Goal: Task Accomplishment & Management: Use online tool/utility

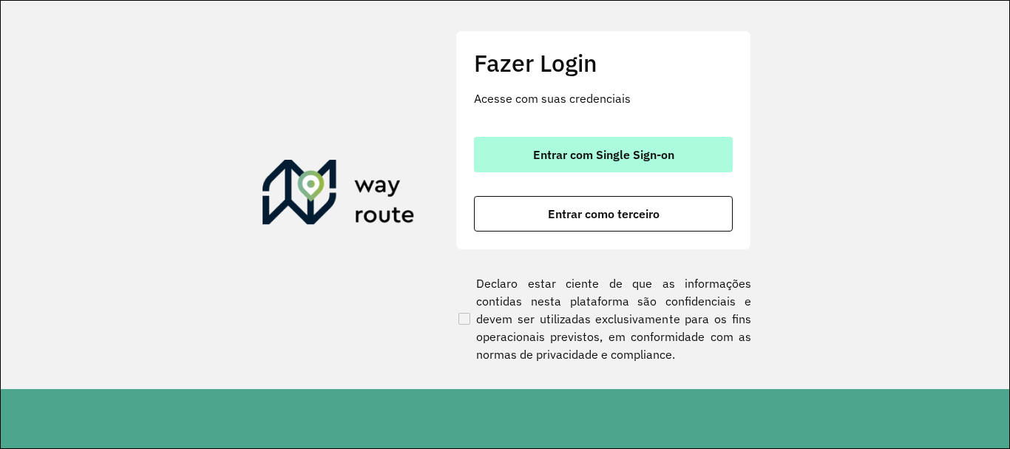
click at [697, 163] on button "Entrar com Single Sign-on" at bounding box center [603, 154] width 259 height 35
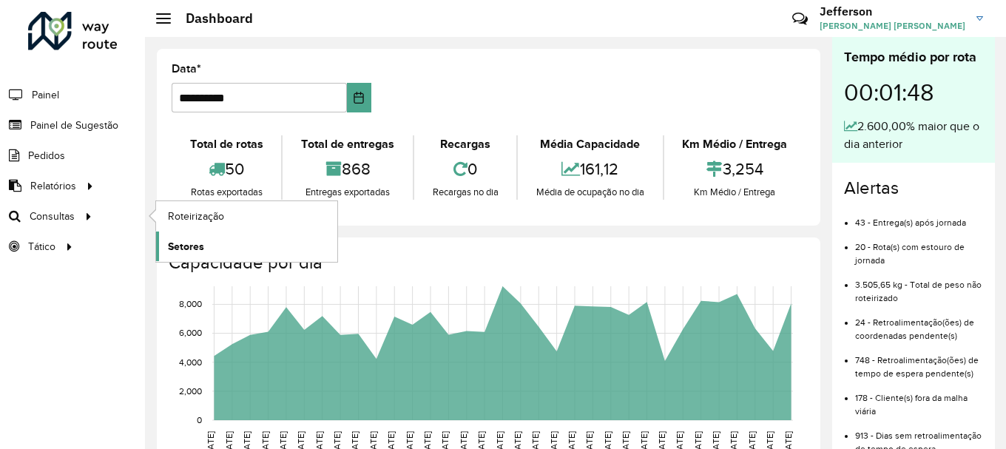
click at [182, 245] on span "Setores" at bounding box center [186, 247] width 36 height 16
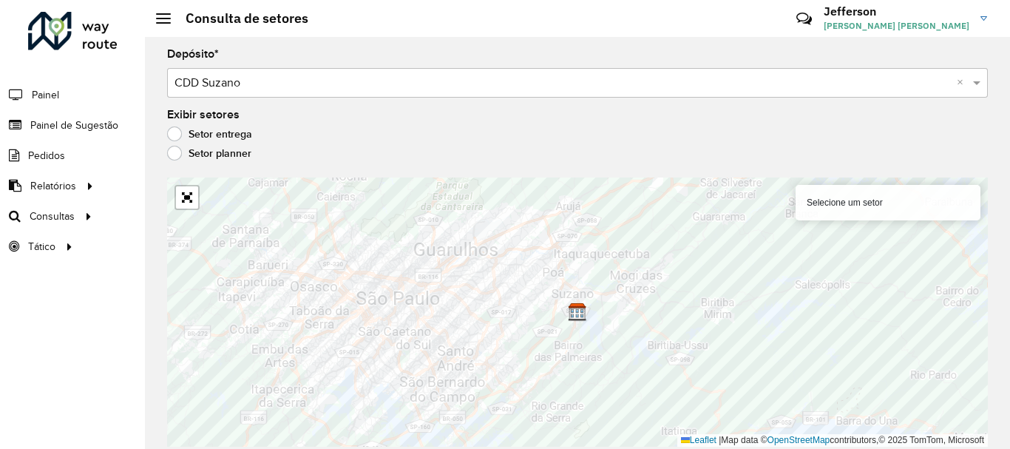
click at [174, 150] on label "Setor planner" at bounding box center [209, 153] width 84 height 15
click at [174, 135] on label "Setor entrega" at bounding box center [209, 133] width 85 height 15
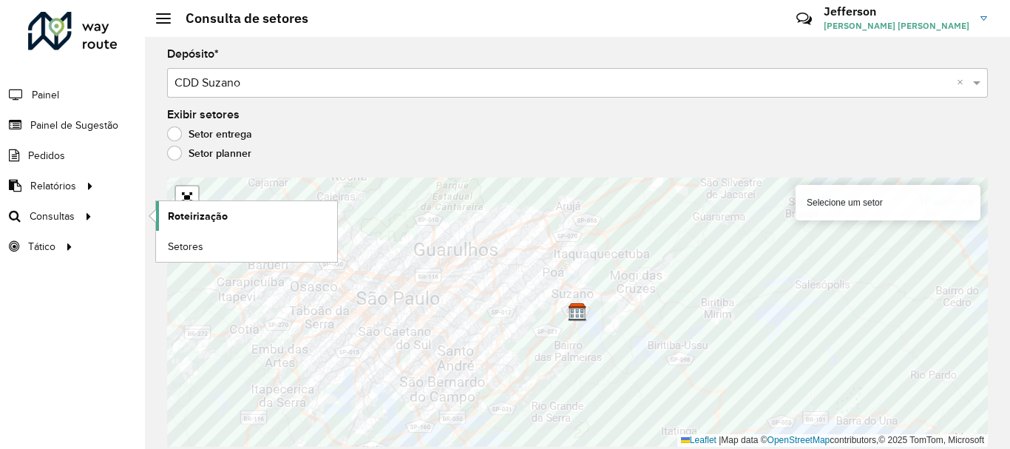
click at [199, 216] on span "Roteirização" at bounding box center [198, 217] width 60 height 16
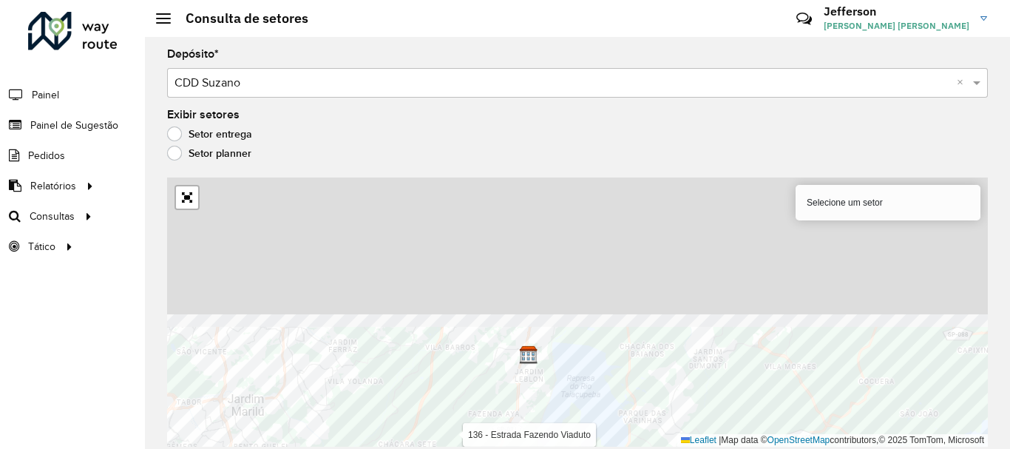
click at [510, 448] on html "Aguarde... Pop-up bloqueado! Seu navegador bloqueou automáticamente a abertura …" at bounding box center [505, 224] width 1010 height 449
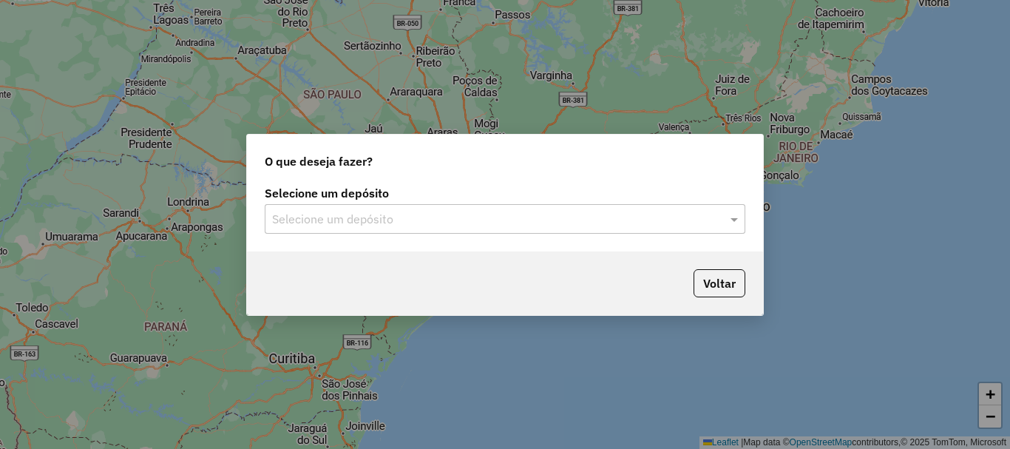
click at [403, 220] on input "text" at bounding box center [490, 220] width 436 height 18
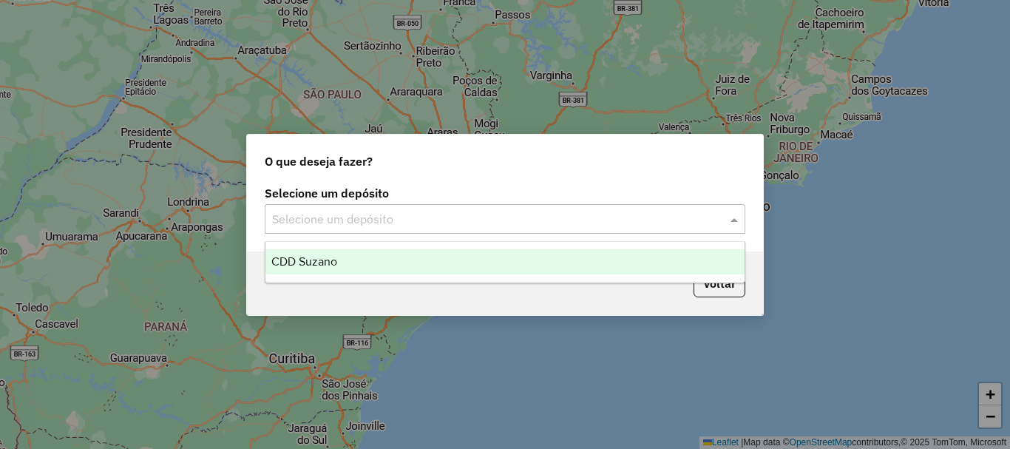
click at [373, 258] on div "CDD Suzano" at bounding box center [504, 261] width 479 height 25
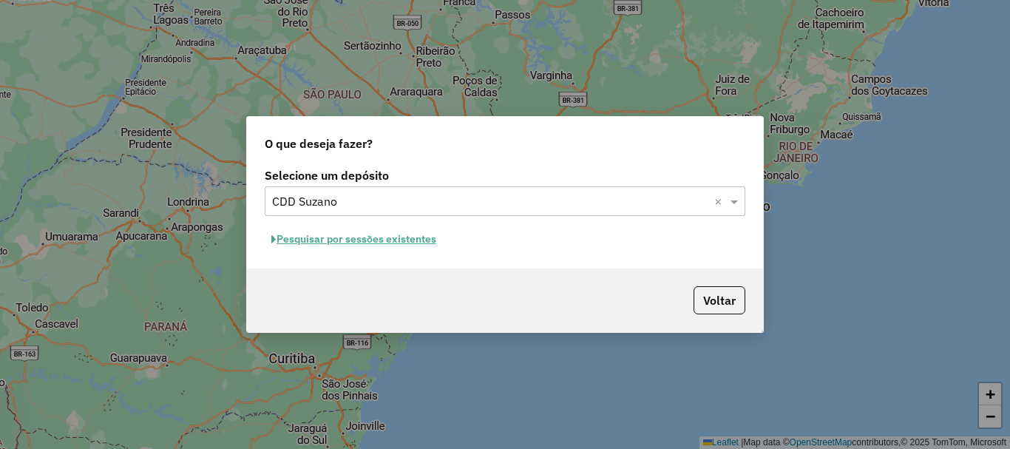
click at [412, 238] on button "Pesquisar por sessões existentes" at bounding box center [354, 239] width 178 height 23
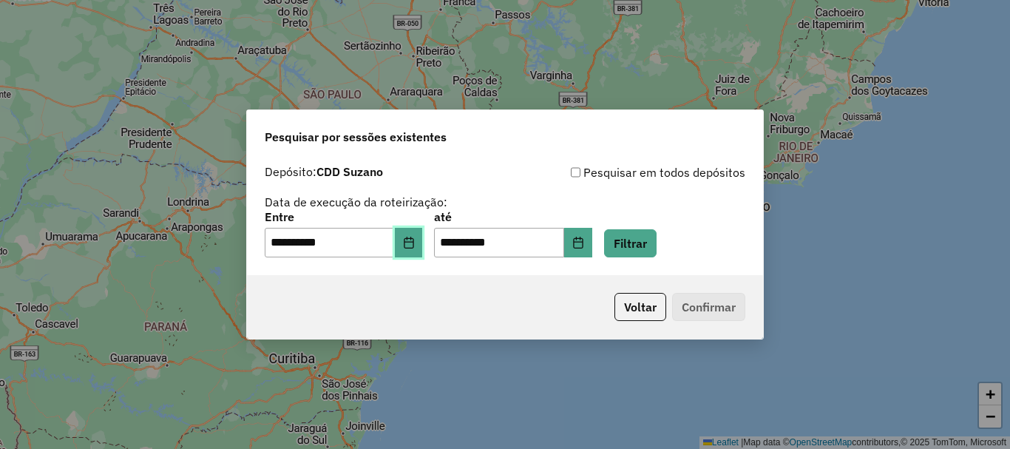
click at [418, 251] on button "Choose Date" at bounding box center [409, 243] width 28 height 30
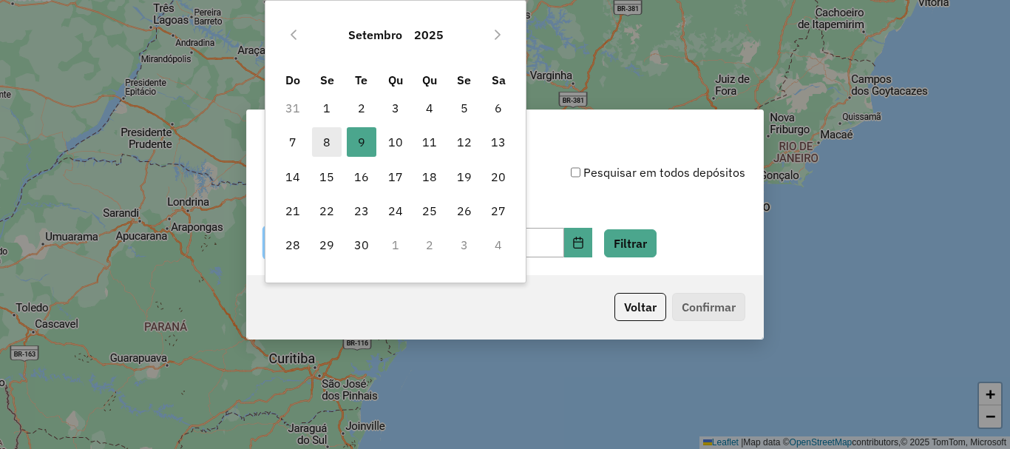
click at [330, 143] on span "8" at bounding box center [327, 142] width 30 height 30
type input "**********"
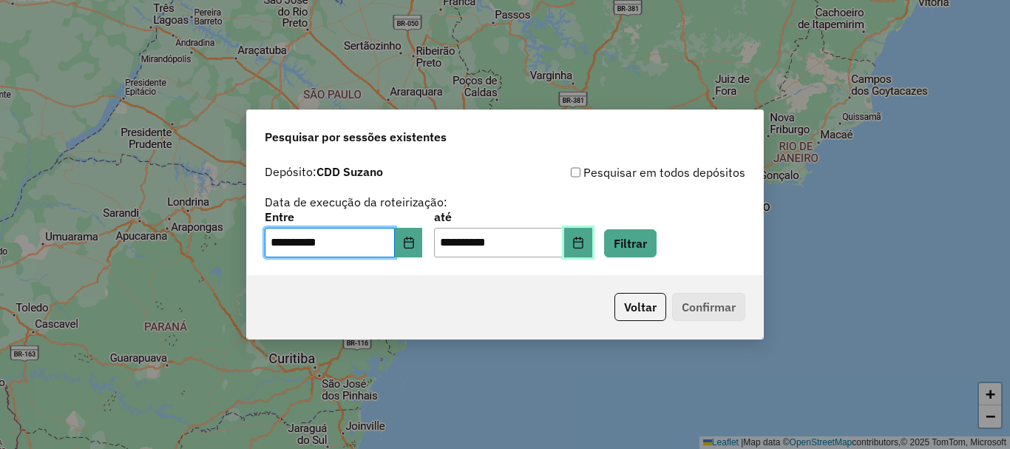
click at [584, 246] on icon "Choose Date" at bounding box center [578, 243] width 12 height 12
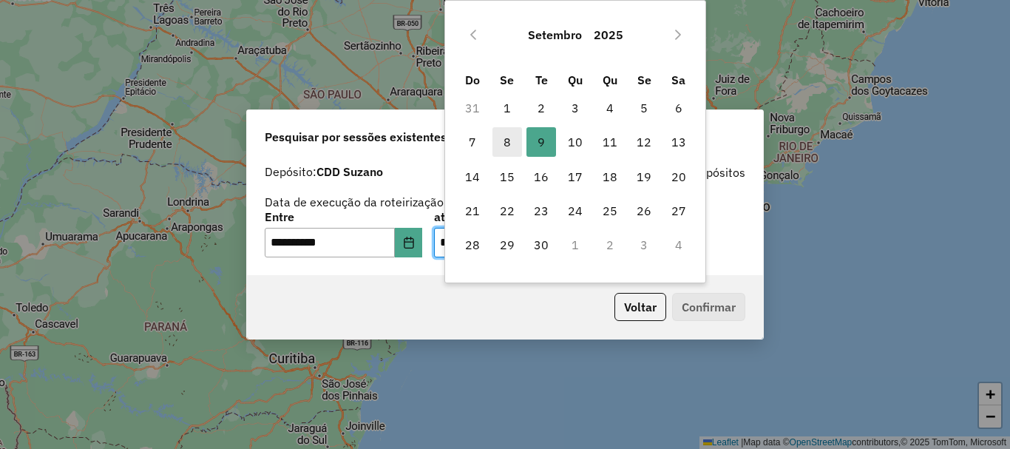
click at [503, 144] on span "8" at bounding box center [508, 142] width 30 height 30
type input "**********"
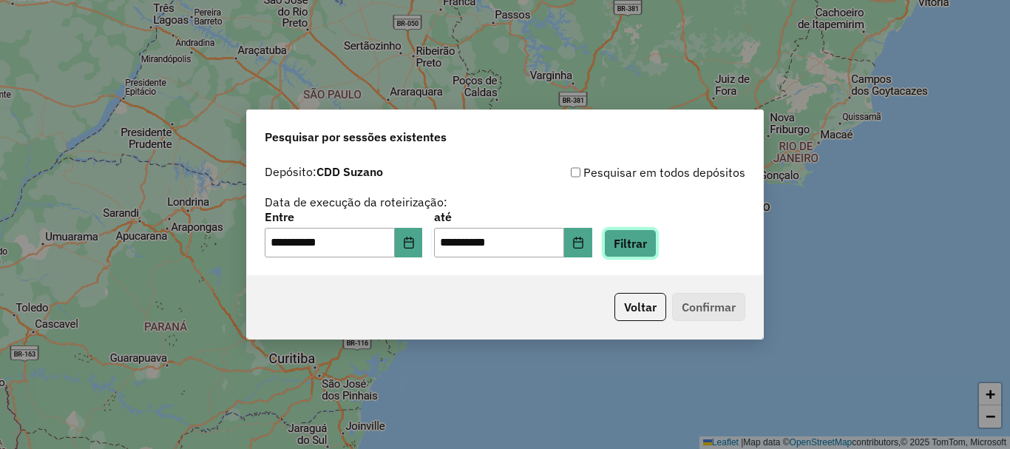
click at [657, 247] on button "Filtrar" at bounding box center [630, 243] width 53 height 28
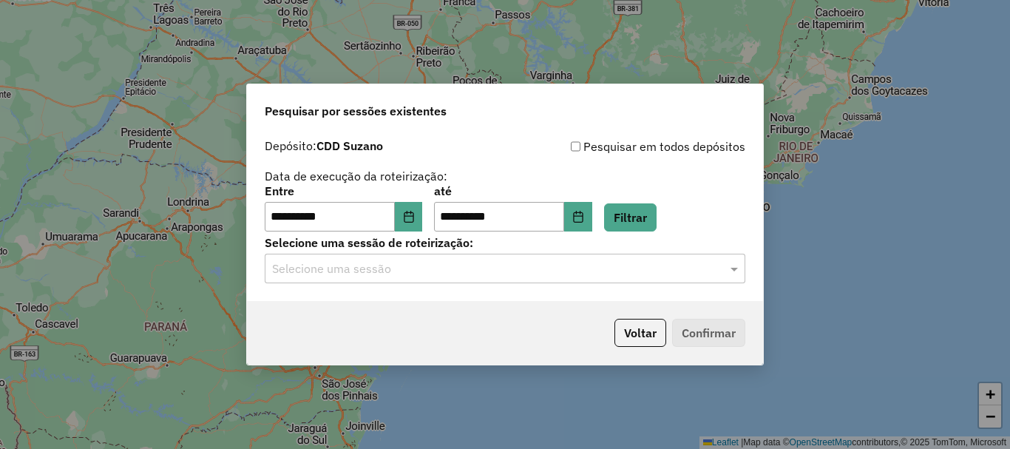
click at [703, 265] on input "text" at bounding box center [490, 269] width 436 height 18
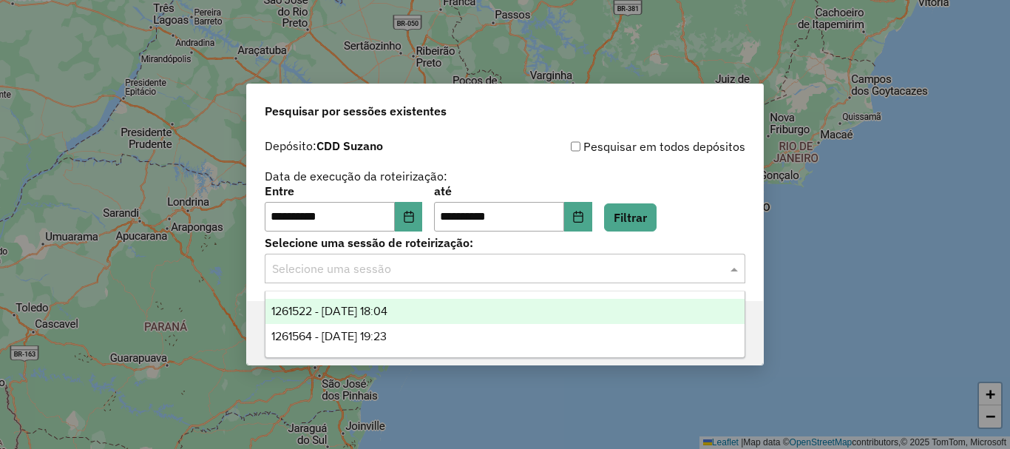
click at [437, 314] on div "1261522 - 08/09/2025 18:04" at bounding box center [504, 311] width 479 height 25
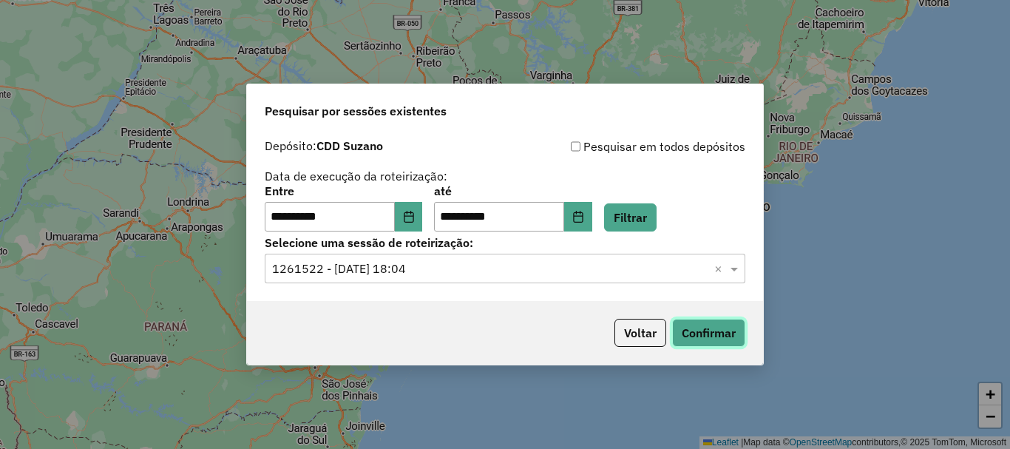
click at [728, 333] on button "Confirmar" at bounding box center [708, 333] width 73 height 28
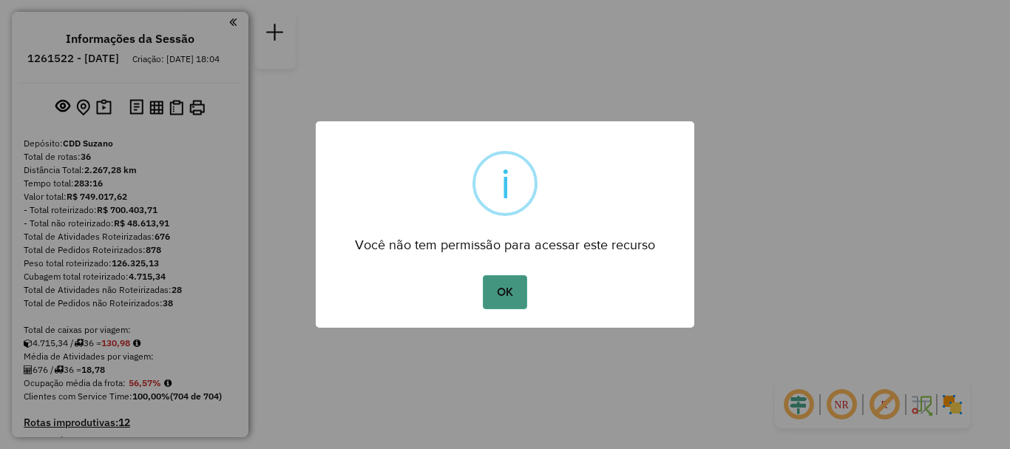
click at [501, 291] on button "OK" at bounding box center [505, 292] width 44 height 34
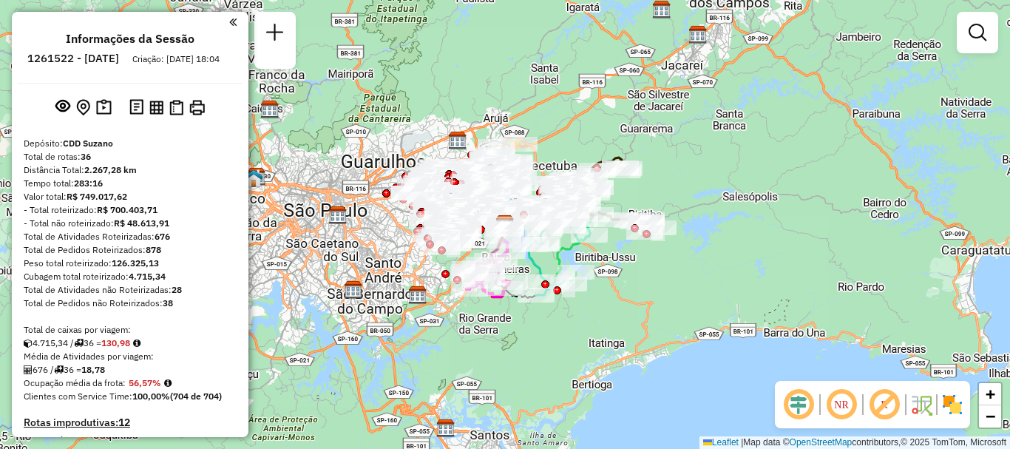
scroll to position [561, 0]
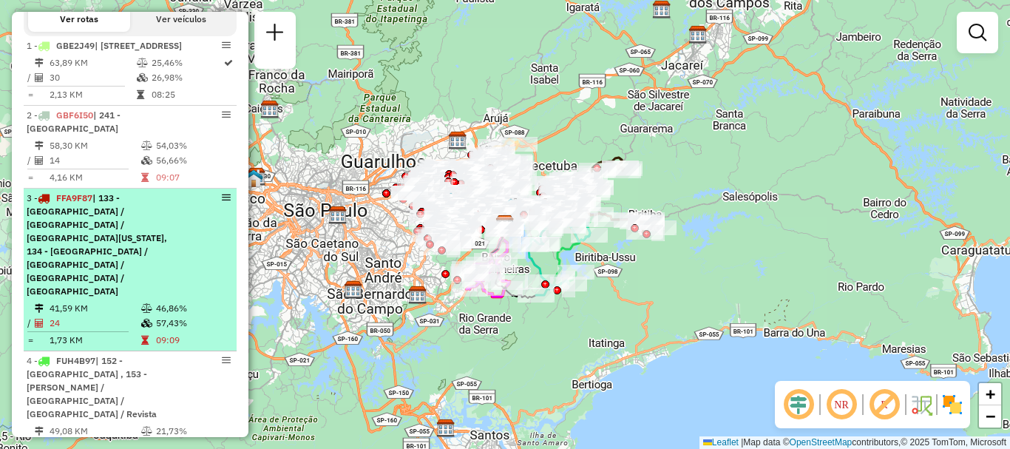
click at [222, 202] on em at bounding box center [226, 197] width 9 height 9
select select "**********"
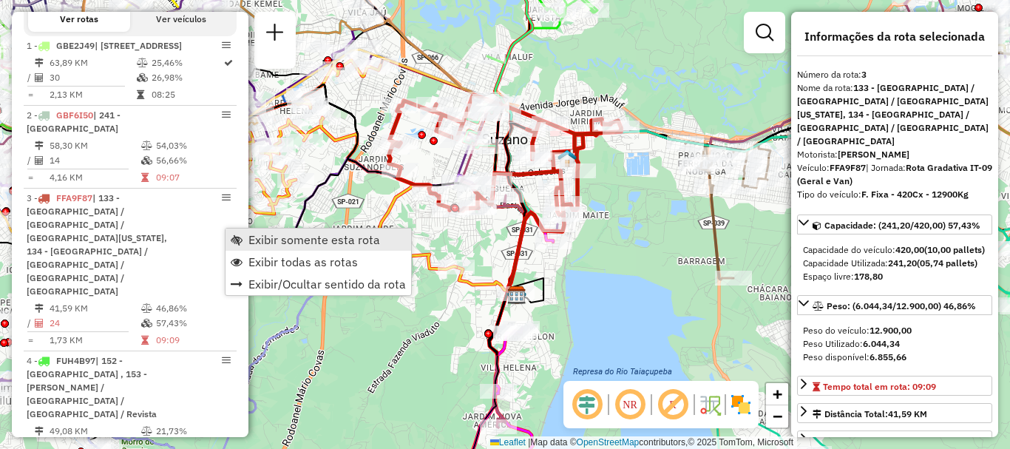
click at [277, 243] on span "Exibir somente esta rota" at bounding box center [314, 240] width 132 height 12
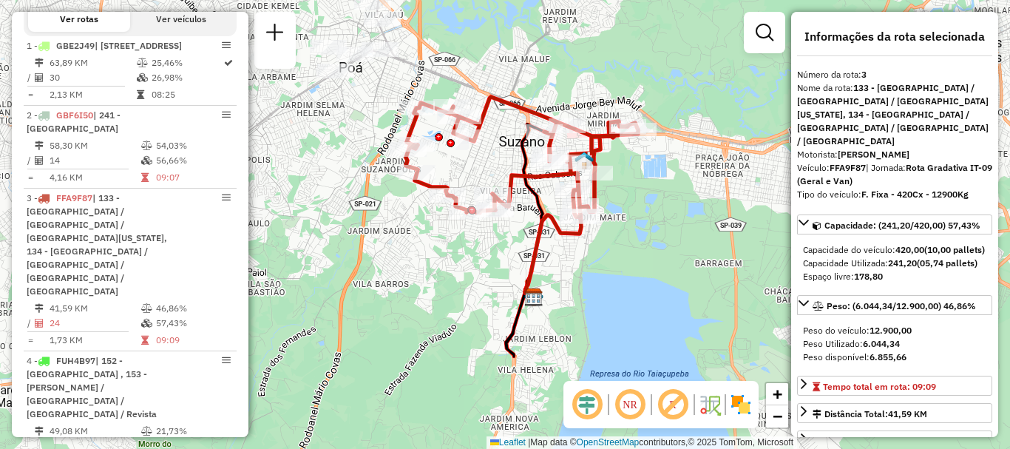
drag, startPoint x: 616, startPoint y: 289, endPoint x: 635, endPoint y: 291, distance: 19.3
click at [635, 291] on div "Janela de atendimento Grade de atendimento Capacidade Transportadoras Veículos …" at bounding box center [505, 224] width 1010 height 449
click at [678, 406] on em at bounding box center [672, 404] width 35 height 35
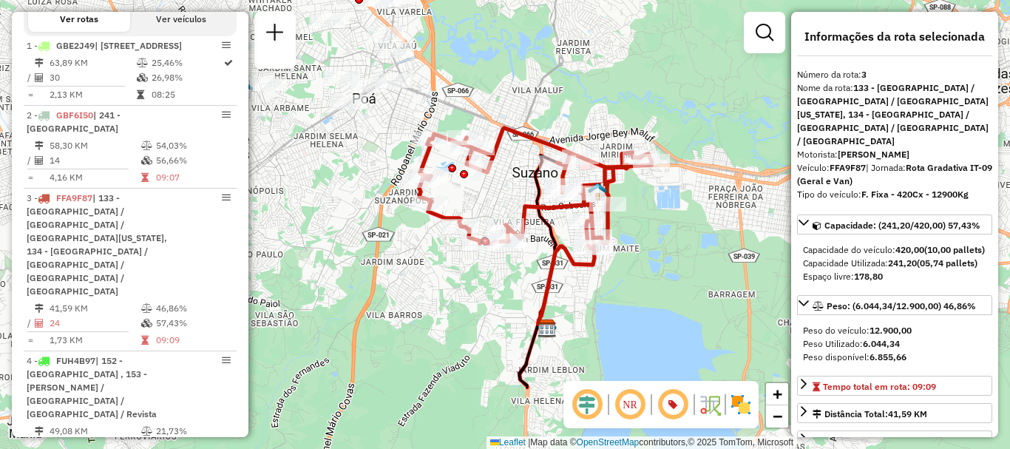
drag, startPoint x: 634, startPoint y: 272, endPoint x: 647, endPoint y: 304, distance: 34.5
click at [647, 304] on div "Janela de atendimento Grade de atendimento Capacidade Transportadoras Veículos …" at bounding box center [505, 224] width 1010 height 449
click at [629, 401] on em at bounding box center [629, 404] width 35 height 35
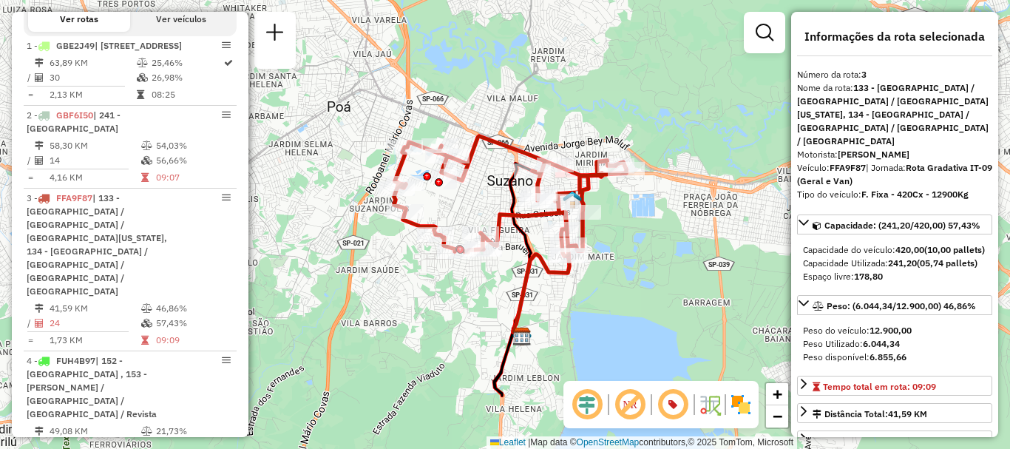
drag, startPoint x: 669, startPoint y: 311, endPoint x: 643, endPoint y: 319, distance: 26.4
click at [643, 319] on div "Janela de atendimento Grade de atendimento Capacidade Transportadoras Veículos …" at bounding box center [505, 224] width 1010 height 449
click at [664, 302] on div "Janela de atendimento Grade de atendimento Capacidade Transportadoras Veículos …" at bounding box center [505, 224] width 1010 height 449
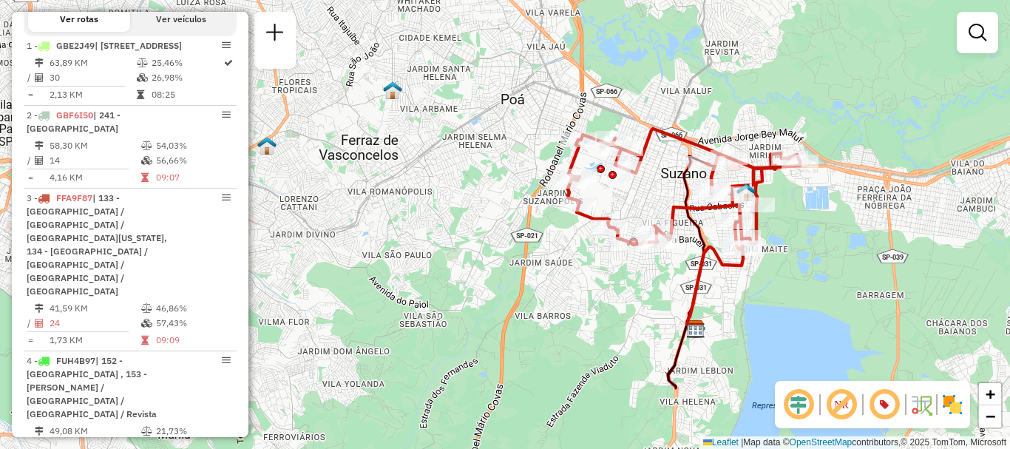
drag, startPoint x: 672, startPoint y: 285, endPoint x: 845, endPoint y: 279, distance: 173.9
click at [845, 279] on div "Janela de atendimento Grade de atendimento Capacidade Transportadoras Veículos …" at bounding box center [505, 224] width 1010 height 449
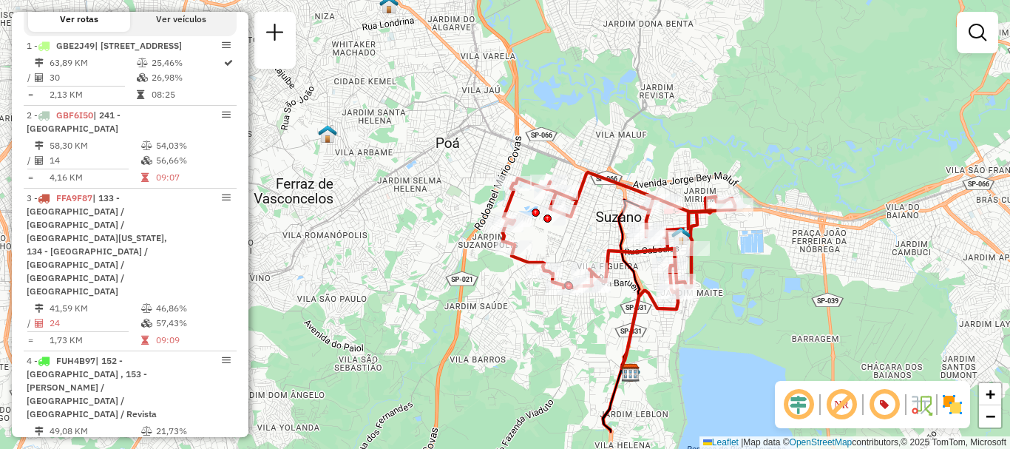
drag, startPoint x: 822, startPoint y: 297, endPoint x: 751, endPoint y: 345, distance: 85.7
click at [751, 345] on div "Janela de atendimento Grade de atendimento Capacidade Transportadoras Veículos …" at bounding box center [505, 224] width 1010 height 449
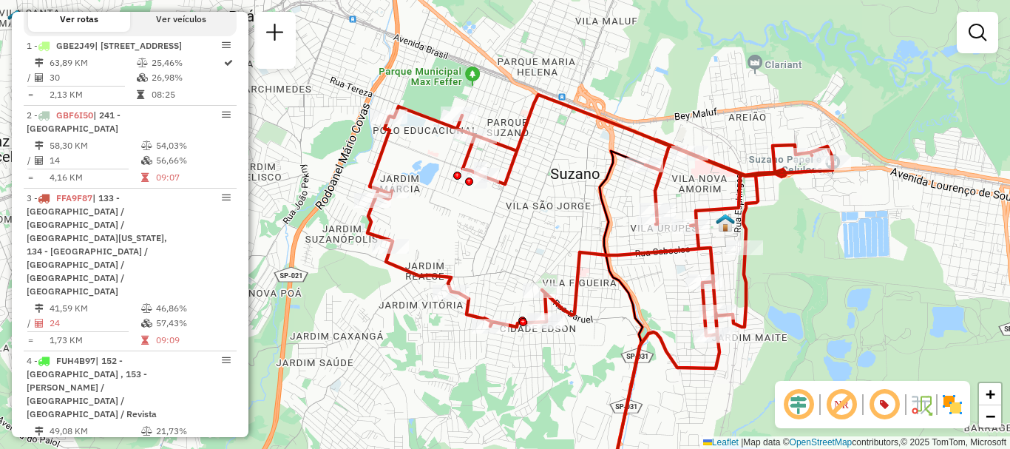
drag, startPoint x: 723, startPoint y: 286, endPoint x: 837, endPoint y: 346, distance: 128.7
click at [837, 346] on div "Janela de atendimento Grade de atendimento Capacidade Transportadoras Veículos …" at bounding box center [505, 224] width 1010 height 449
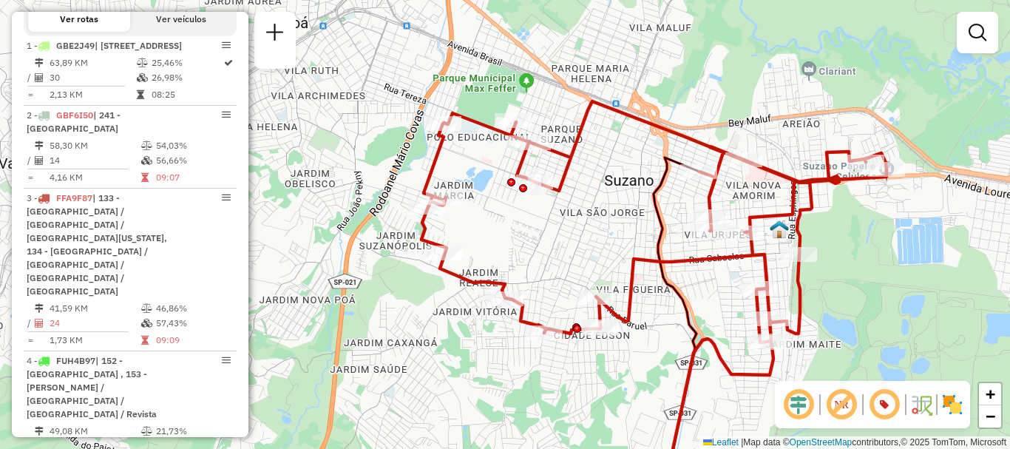
drag, startPoint x: 309, startPoint y: 213, endPoint x: 351, endPoint y: 214, distance: 42.2
click at [351, 214] on div "Janela de atendimento Grade de atendimento Capacidade Transportadoras Veículos …" at bounding box center [505, 224] width 1010 height 449
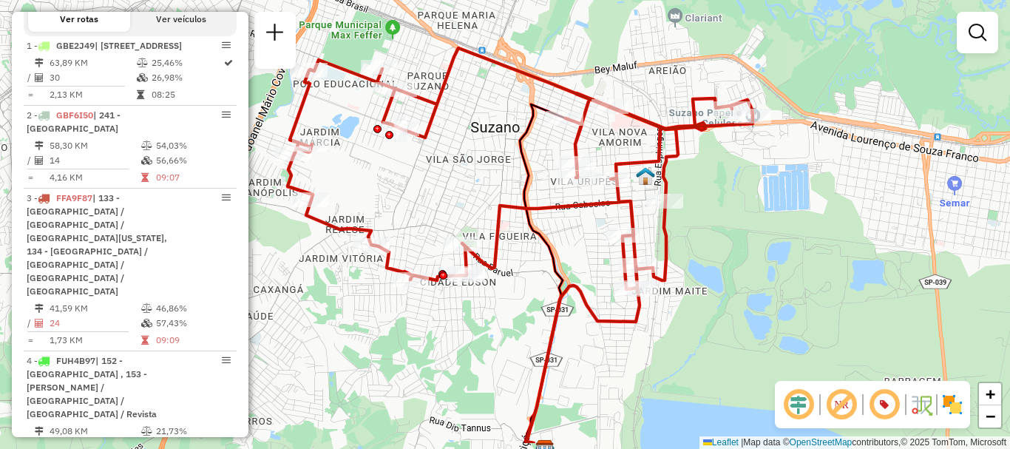
drag, startPoint x: 840, startPoint y: 288, endPoint x: 715, endPoint y: 237, distance: 135.3
click at [715, 237] on div "Janela de atendimento Grade de atendimento Capacidade Transportadoras Veículos …" at bounding box center [505, 224] width 1010 height 449
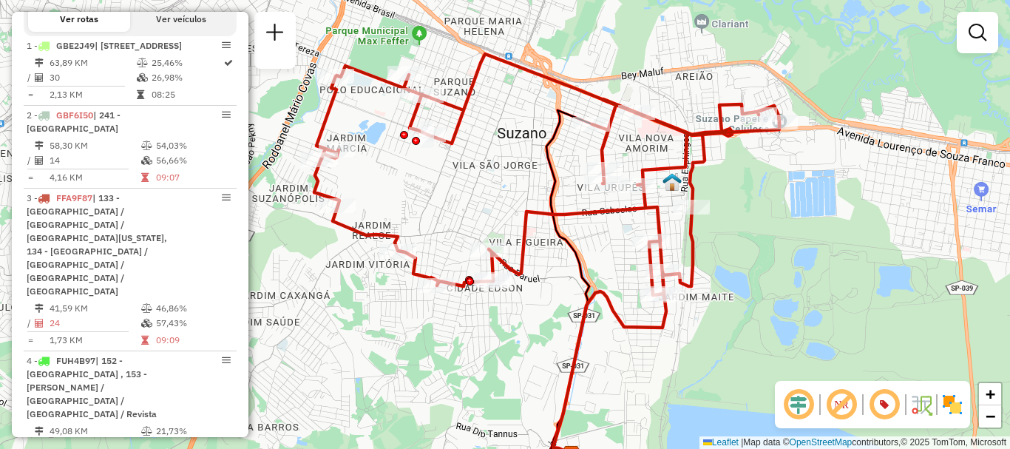
drag, startPoint x: 467, startPoint y: 173, endPoint x: 504, endPoint y: 183, distance: 37.5
click at [504, 183] on div "Janela de atendimento Grade de atendimento Capacidade Transportadoras Veículos …" at bounding box center [505, 224] width 1010 height 449
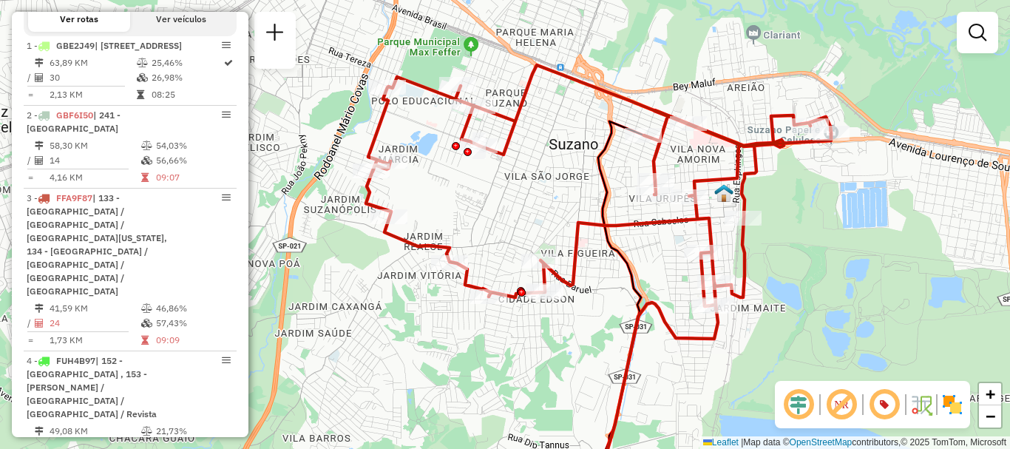
drag, startPoint x: 502, startPoint y: 170, endPoint x: 538, endPoint y: 177, distance: 36.3
click at [538, 177] on div "Janela de atendimento Grade de atendimento Capacidade Transportadoras Veículos …" at bounding box center [505, 224] width 1010 height 449
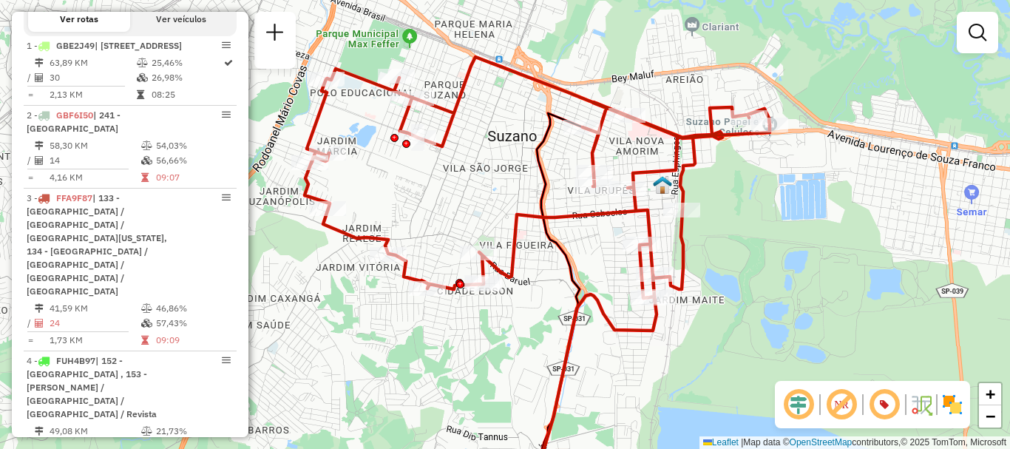
drag, startPoint x: 674, startPoint y: 351, endPoint x: 626, endPoint y: 361, distance: 48.4
click at [626, 361] on div "Janela de atendimento Grade de atendimento Capacidade Transportadoras Veículos …" at bounding box center [505, 224] width 1010 height 449
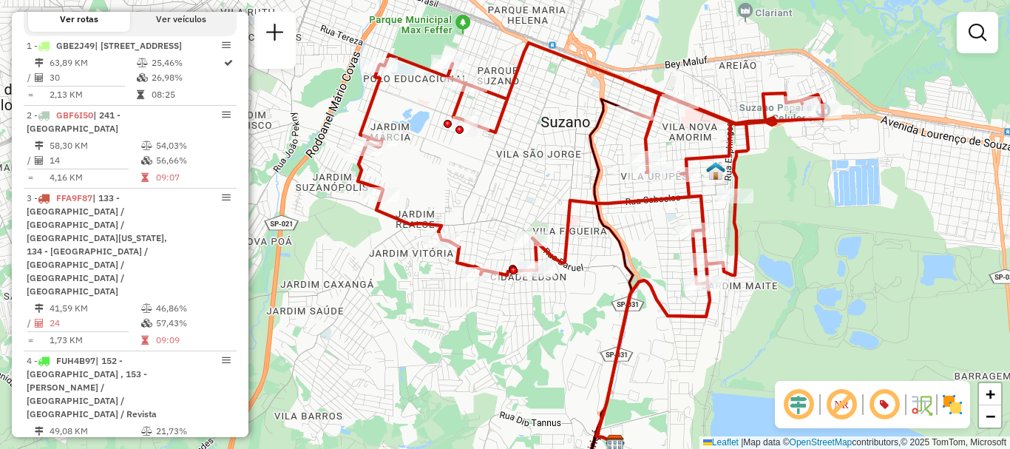
drag, startPoint x: 538, startPoint y: 301, endPoint x: 621, endPoint y: 278, distance: 85.9
click at [621, 278] on div "Janela de atendimento Grade de atendimento Capacidade Transportadoras Veículos …" at bounding box center [505, 224] width 1010 height 449
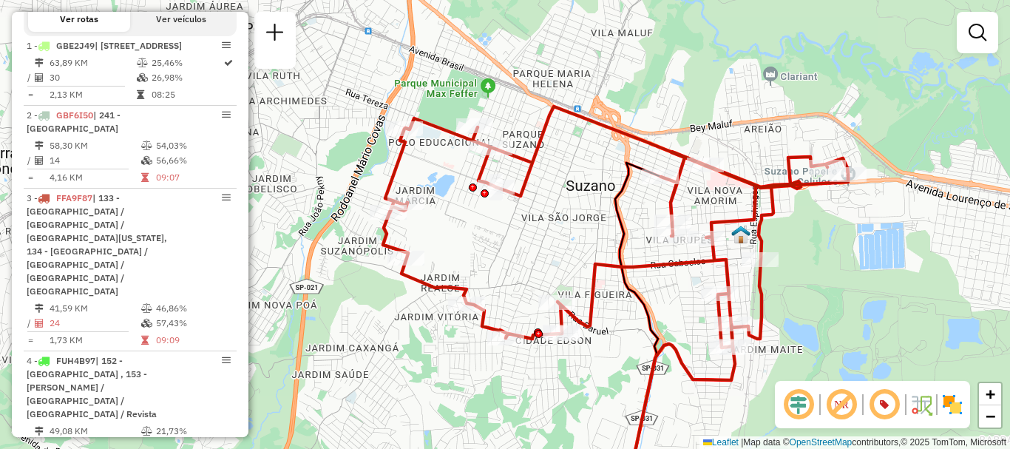
drag, startPoint x: 624, startPoint y: 296, endPoint x: 592, endPoint y: 374, distance: 84.9
click at [592, 374] on div "Janela de atendimento Grade de atendimento Capacidade Transportadoras Veículos …" at bounding box center [505, 224] width 1010 height 449
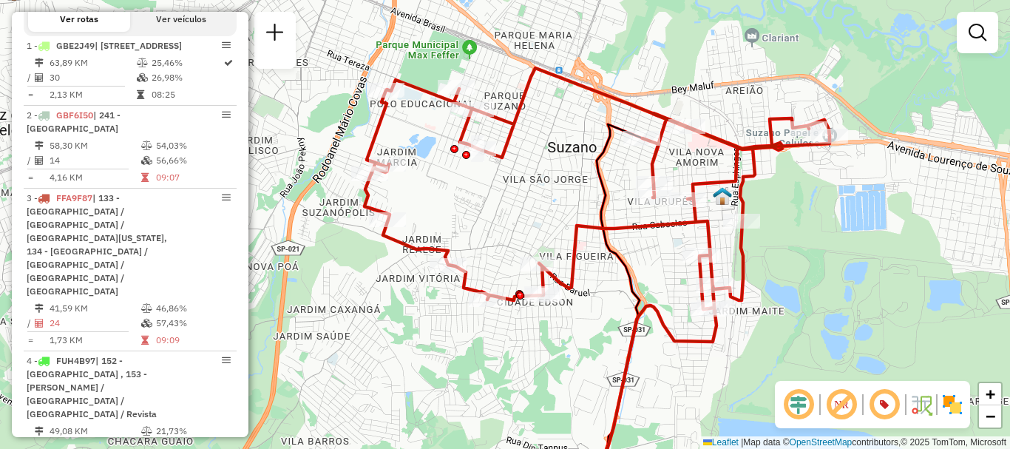
drag, startPoint x: 897, startPoint y: 296, endPoint x: 879, endPoint y: 257, distance: 42.7
click at [879, 257] on div "Janela de atendimento Grade de atendimento Capacidade Transportadoras Veículos …" at bounding box center [505, 224] width 1010 height 449
